Goal: Information Seeking & Learning: Find specific fact

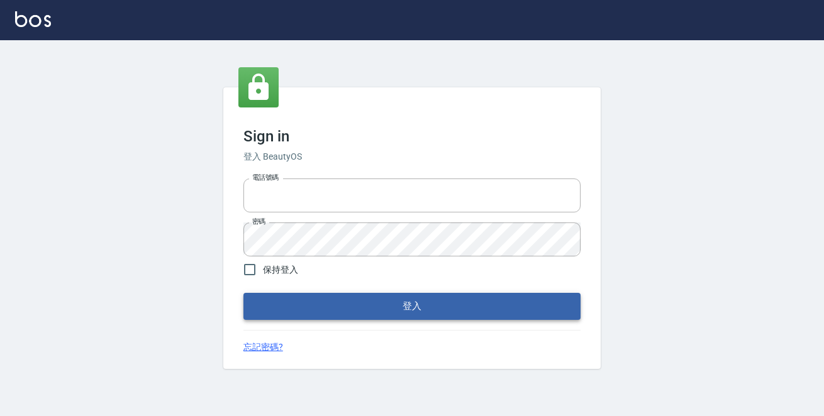
type input "0229470385"
click at [425, 303] on button "登入" at bounding box center [411, 306] width 337 height 26
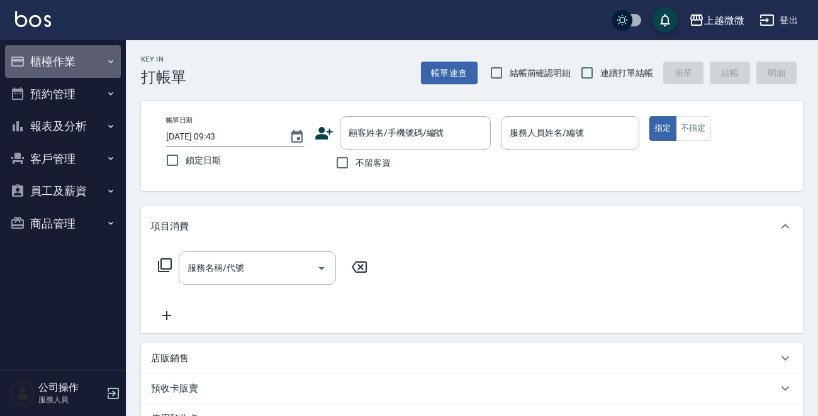
click at [109, 57] on icon "button" at bounding box center [111, 62] width 10 height 10
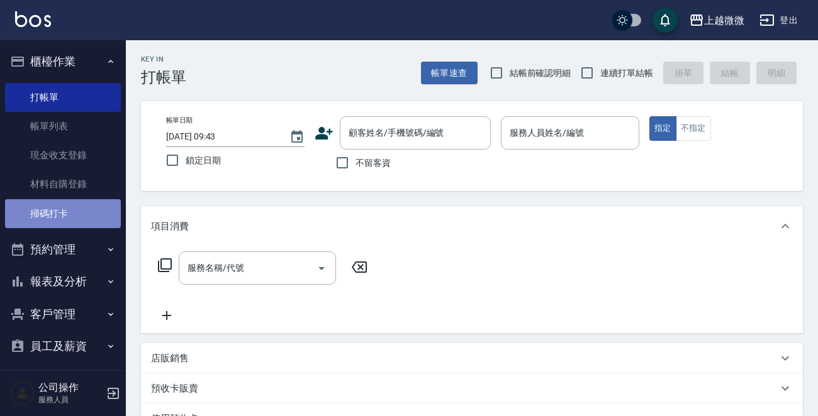
click at [79, 214] on link "掃碼打卡" at bounding box center [63, 213] width 116 height 29
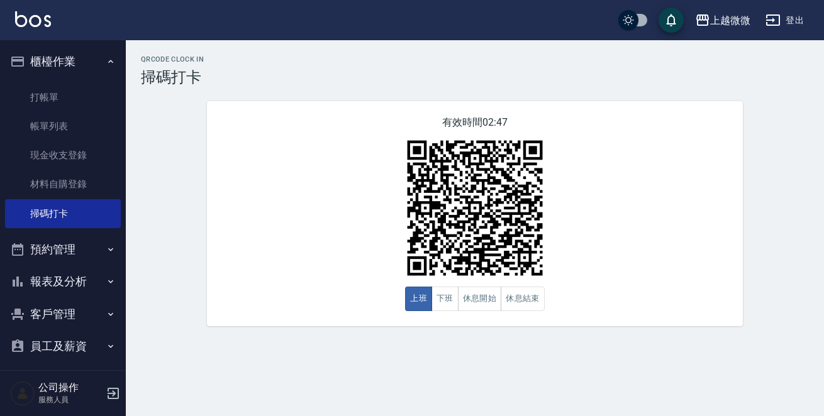
drag, startPoint x: 83, startPoint y: 276, endPoint x: 81, endPoint y: 286, distance: 9.8
click at [83, 276] on button "報表及分析" at bounding box center [63, 281] width 116 height 33
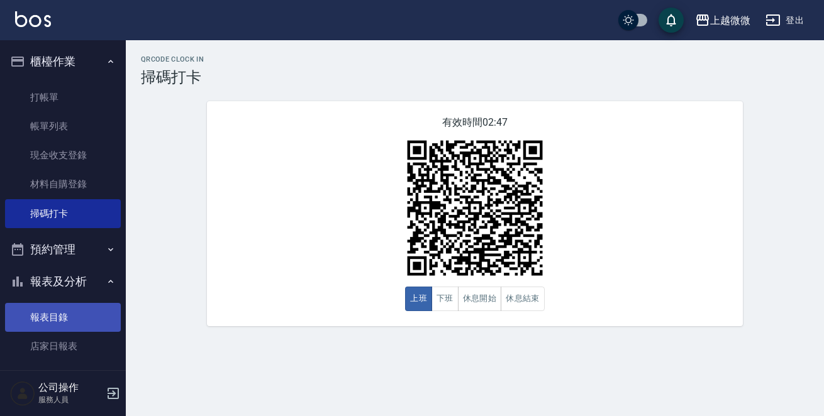
click at [65, 320] on link "報表目錄" at bounding box center [63, 317] width 116 height 29
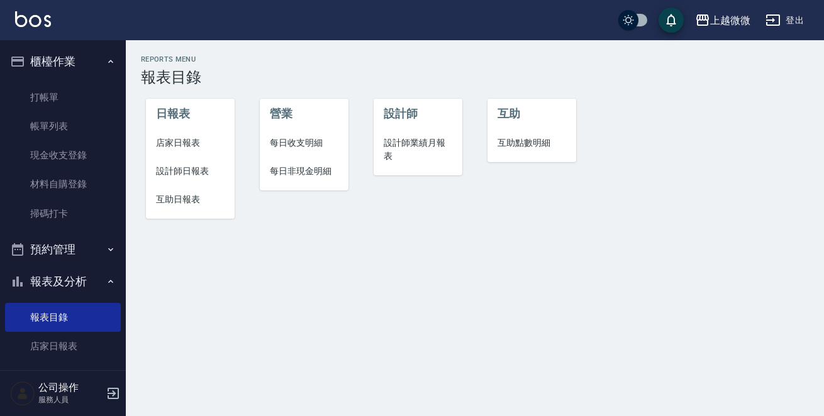
click at [183, 137] on span "店家日報表" at bounding box center [190, 142] width 69 height 13
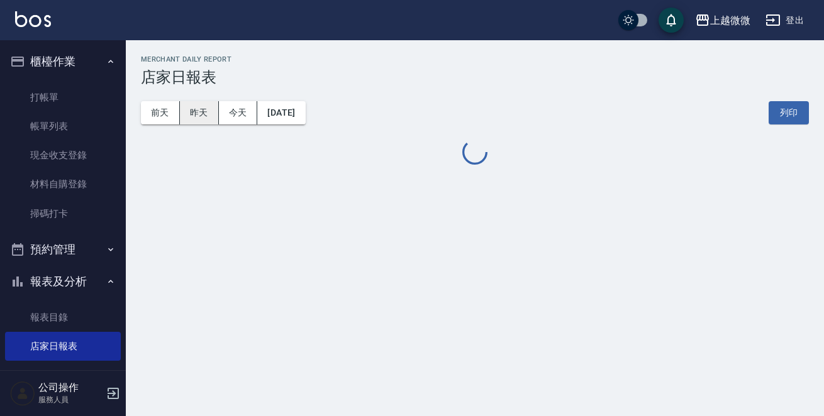
click at [197, 110] on button "昨天" at bounding box center [199, 112] width 39 height 23
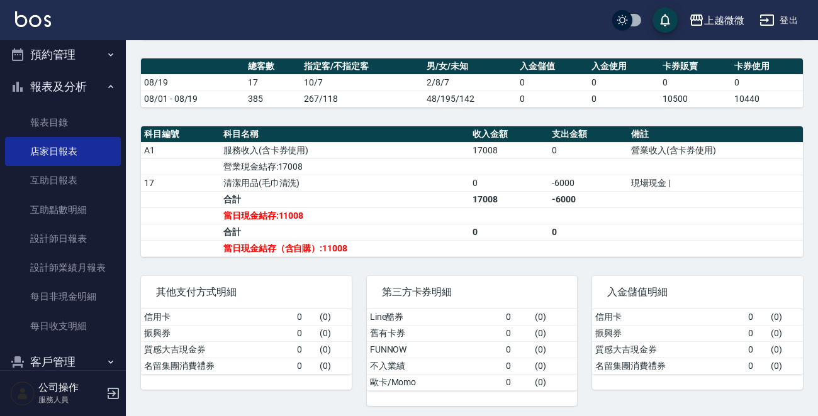
scroll to position [282, 0]
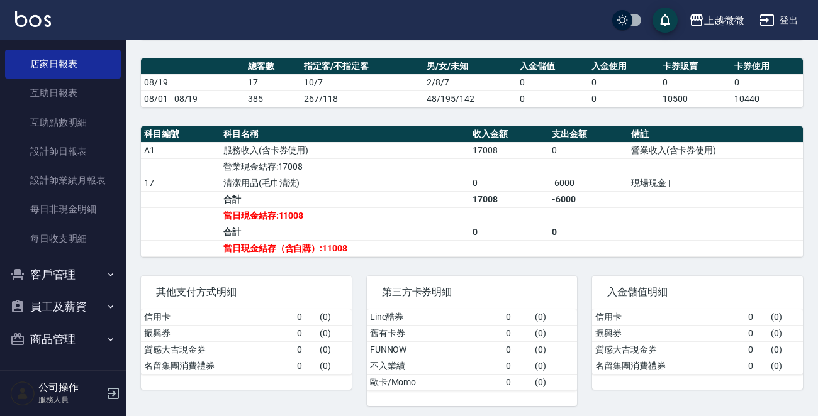
click at [62, 282] on button "客戶管理" at bounding box center [63, 275] width 116 height 33
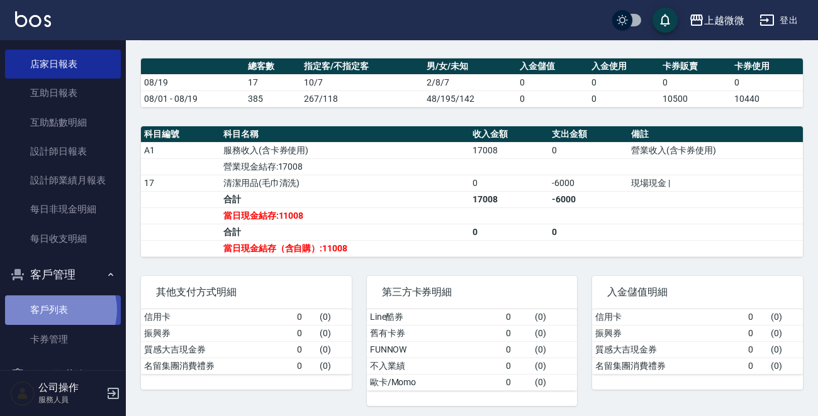
click at [57, 310] on link "客戶列表" at bounding box center [63, 310] width 116 height 29
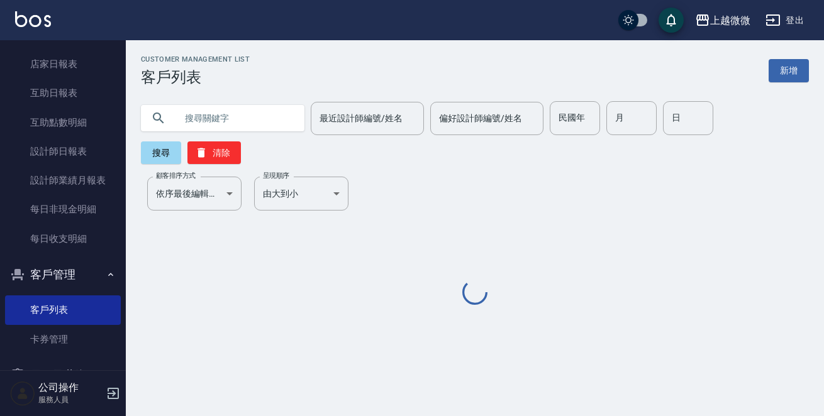
click at [223, 125] on input "text" at bounding box center [235, 118] width 118 height 34
paste input "0932193364"
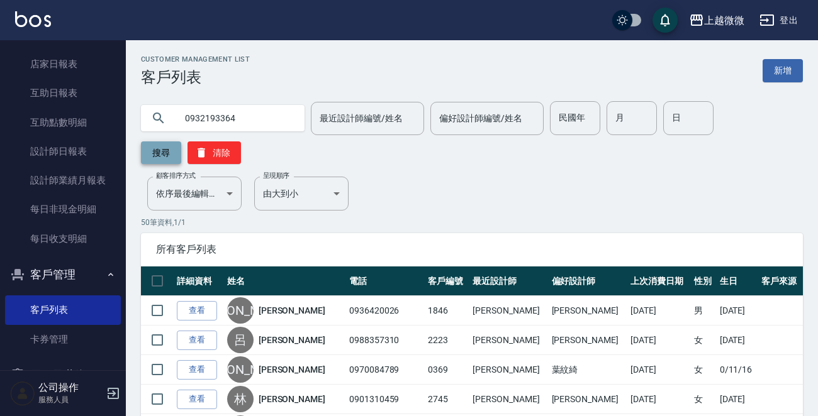
type input "0932193364"
click at [159, 156] on button "搜尋" at bounding box center [161, 153] width 40 height 23
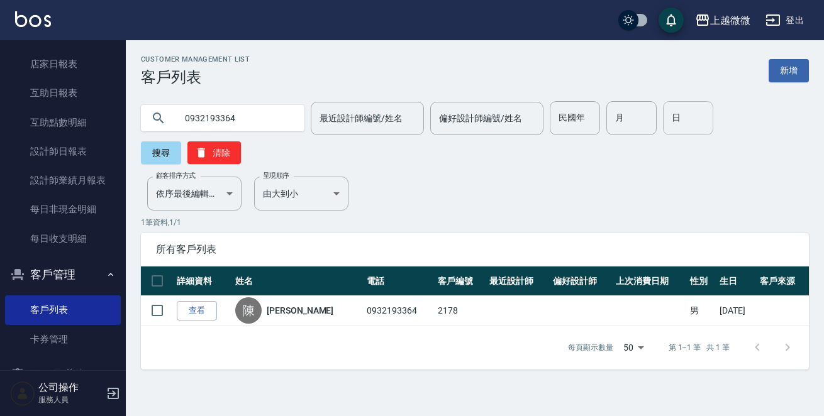
click at [673, 121] on input "日" at bounding box center [688, 118] width 50 height 34
click at [666, 119] on input "1" at bounding box center [688, 118] width 50 height 34
drag, startPoint x: 674, startPoint y: 119, endPoint x: 601, endPoint y: 113, distance: 72.6
click at [601, 113] on div "民國年 民國年 月 月 日 1 日" at bounding box center [632, 118] width 164 height 34
type input "21"
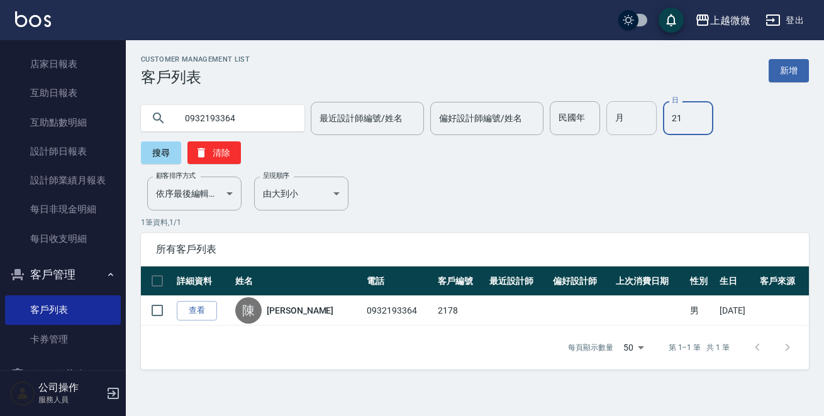
click at [625, 115] on input "月" at bounding box center [631, 118] width 50 height 34
type input "8"
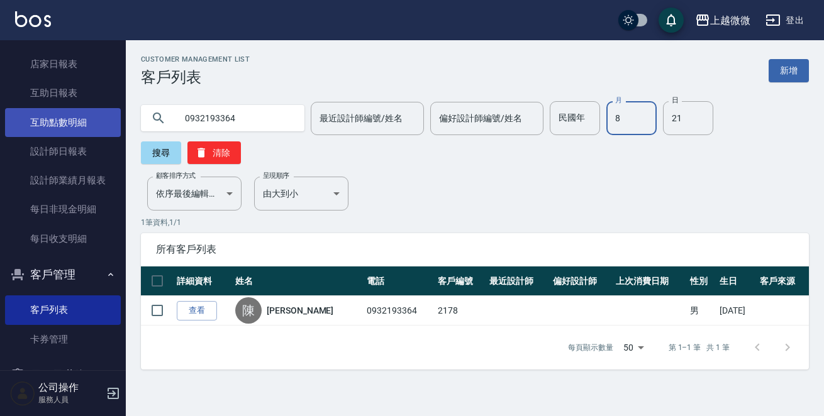
drag, startPoint x: 235, startPoint y: 120, endPoint x: 95, endPoint y: 131, distance: 140.8
click at [95, 133] on div "上越微微 登出 櫃檯作業 打帳單 帳單列表 現金收支登錄 材料自購登錄 掃碼打卡 預約管理 預約管理 單日預約紀錄 單週預約紀錄 報表及分析 報表目錄 店家日…" at bounding box center [412, 208] width 824 height 416
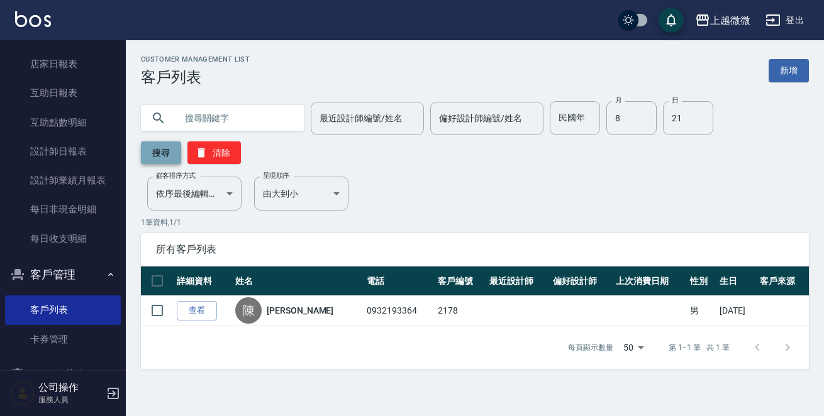
click at [181, 142] on button "搜尋" at bounding box center [161, 153] width 40 height 23
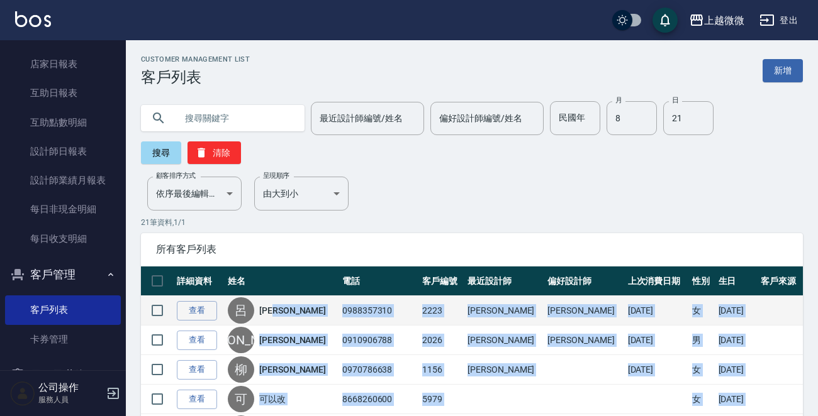
drag, startPoint x: 389, startPoint y: 340, endPoint x: 331, endPoint y: 304, distance: 68.3
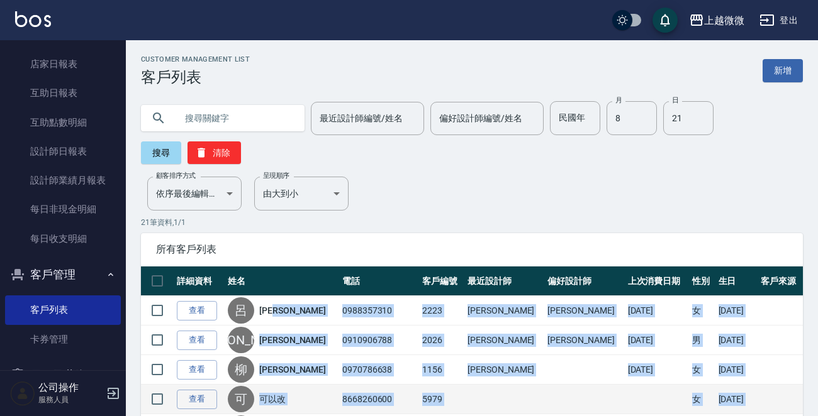
copy tbody "lor 5015097223 8694 ips dol 8136/46/89 s 34/8/83 am c adi 0864243388 9692 eli s…"
